Goal: Transaction & Acquisition: Subscribe to service/newsletter

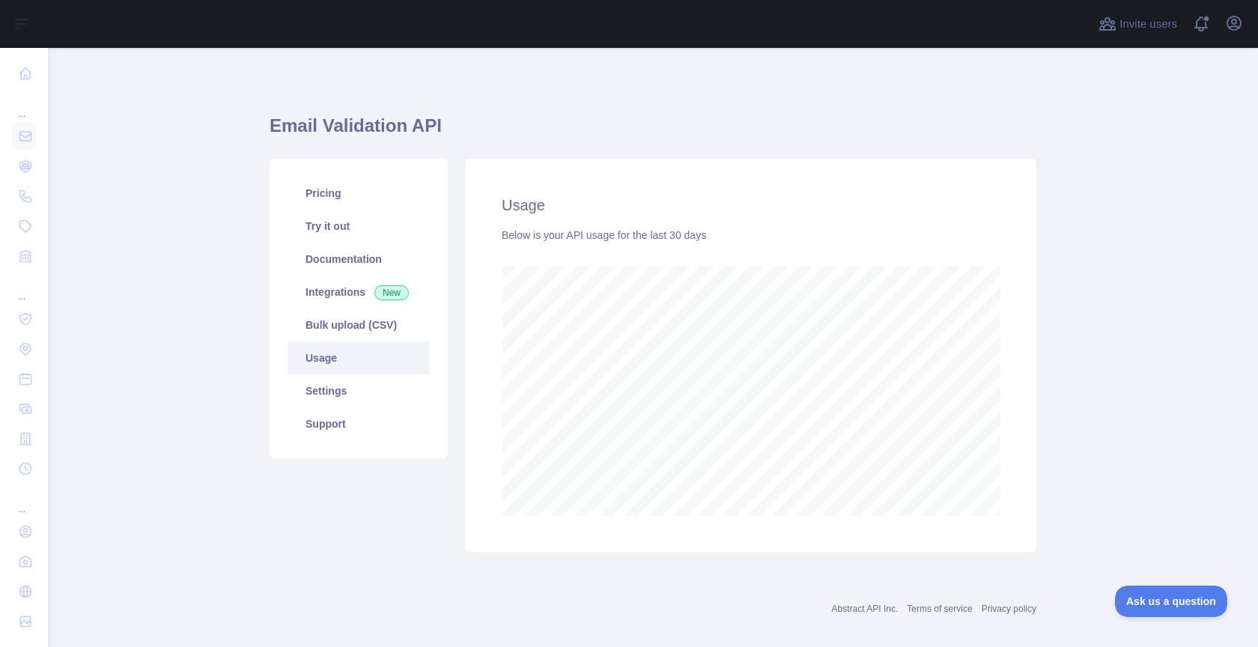
scroll to position [599, 1210]
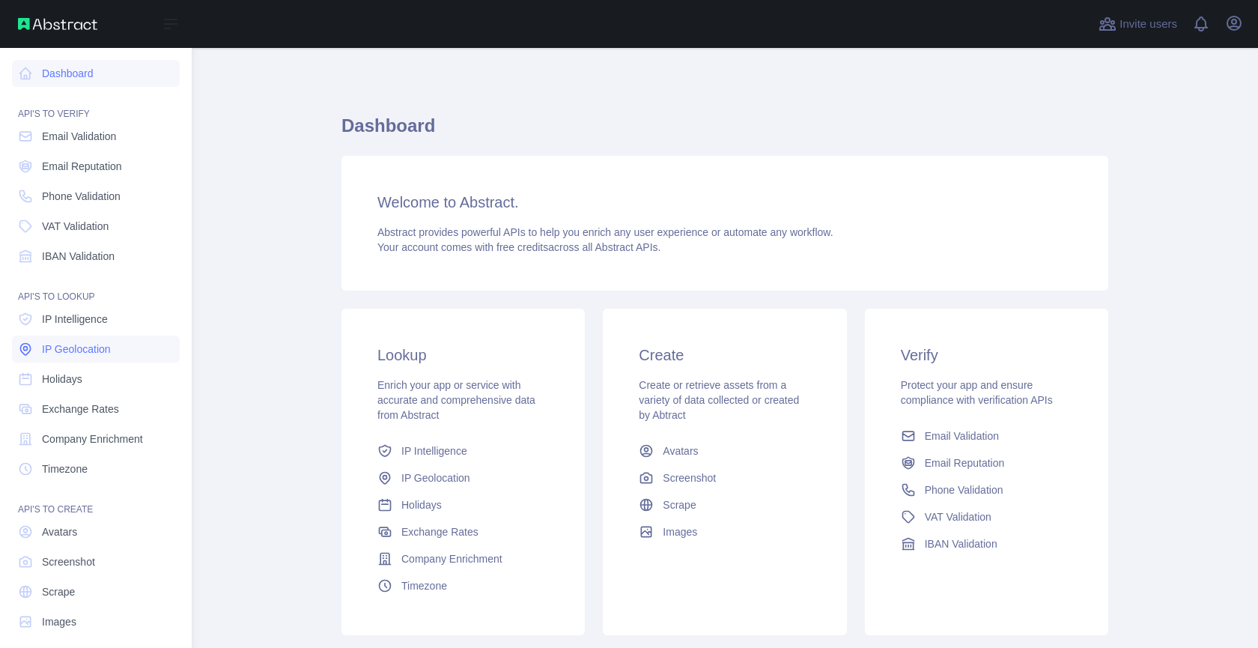
click at [73, 338] on link "IP Geolocation" at bounding box center [96, 348] width 168 height 27
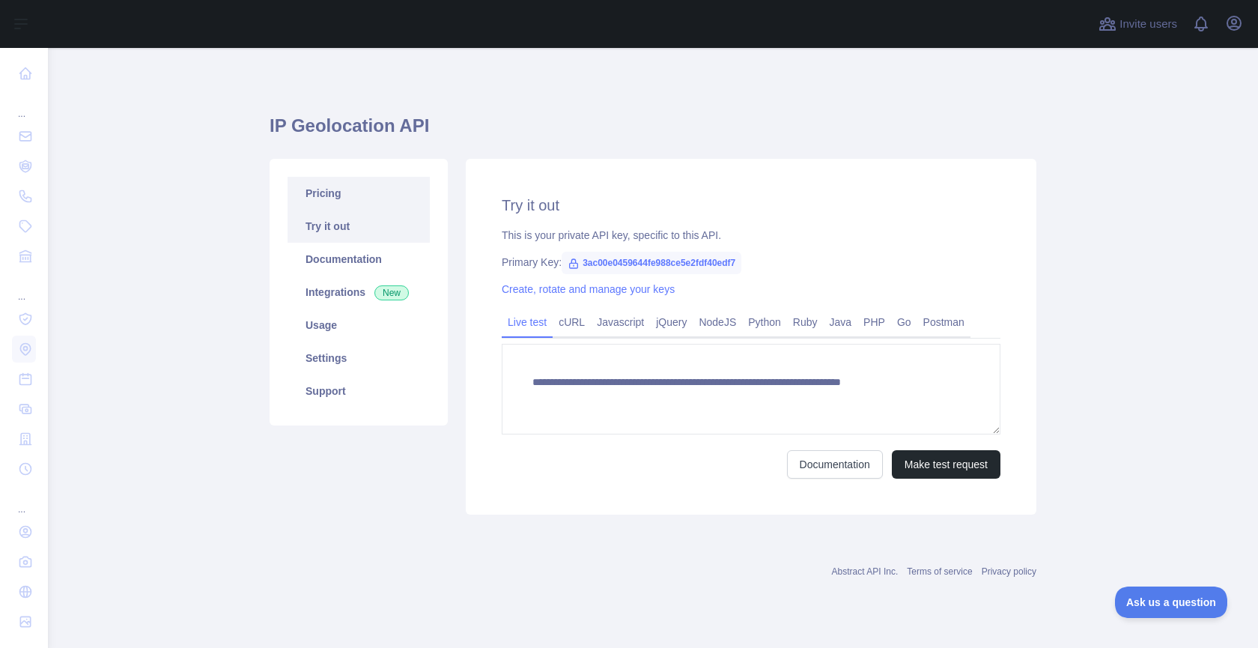
type textarea "**********"
drag, startPoint x: 345, startPoint y: 195, endPoint x: 520, endPoint y: 253, distance: 183.9
click at [347, 195] on link "Pricing" at bounding box center [358, 193] width 142 height 33
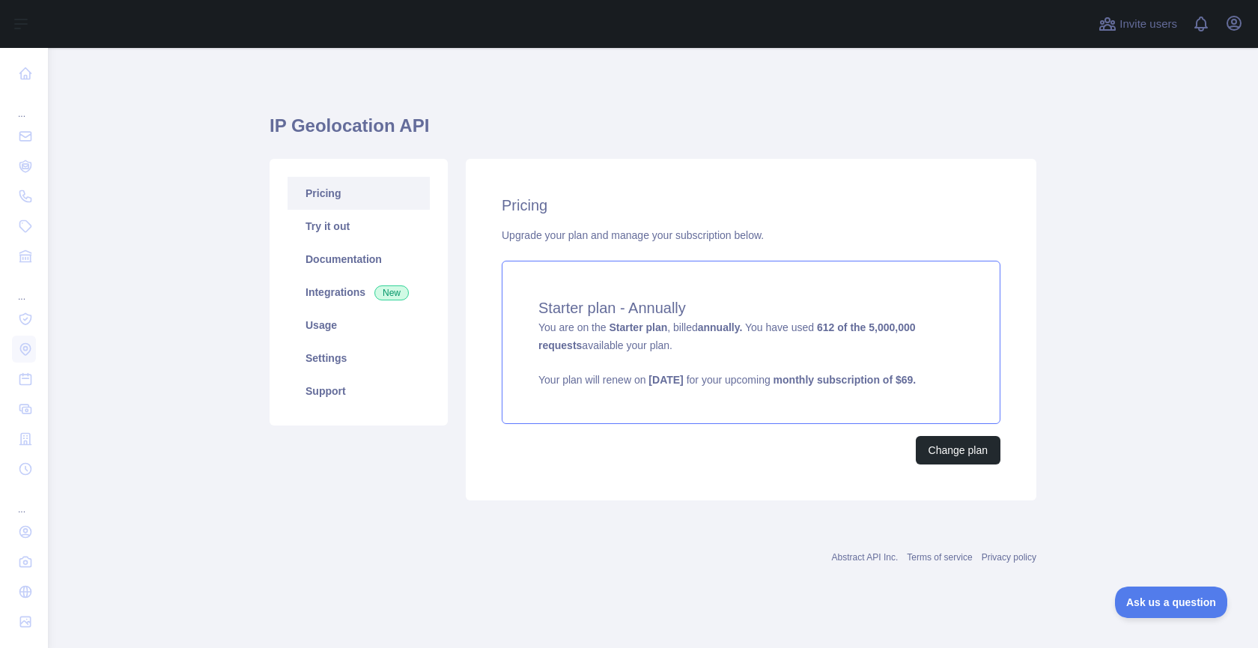
click at [864, 345] on div "Starter plan - Annually You are on the Starter plan , billed annually. You have…" at bounding box center [751, 342] width 499 height 163
